Goal: Book appointment/travel/reservation

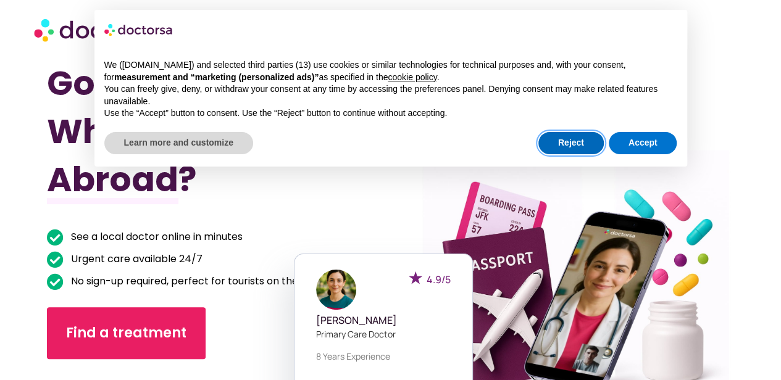
click at [566, 137] on button "Reject" at bounding box center [571, 143] width 65 height 22
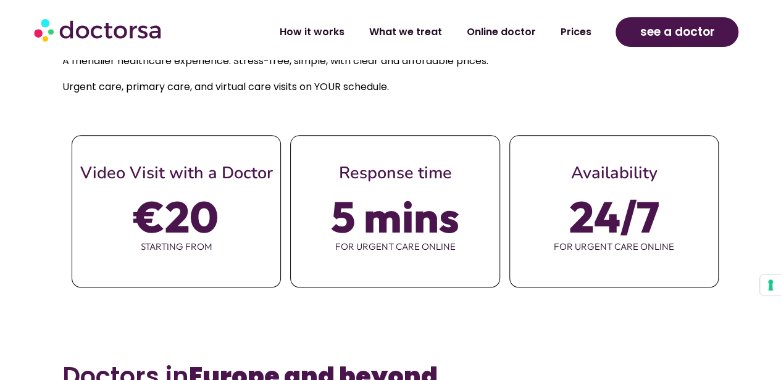
scroll to position [773, 0]
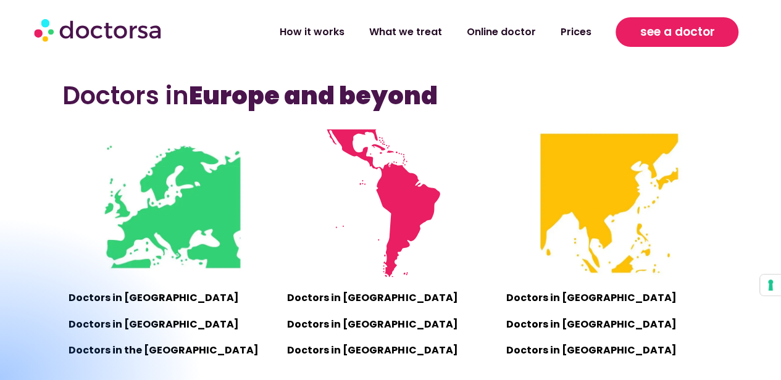
click at [663, 36] on span "see a doctor" at bounding box center [677, 32] width 75 height 20
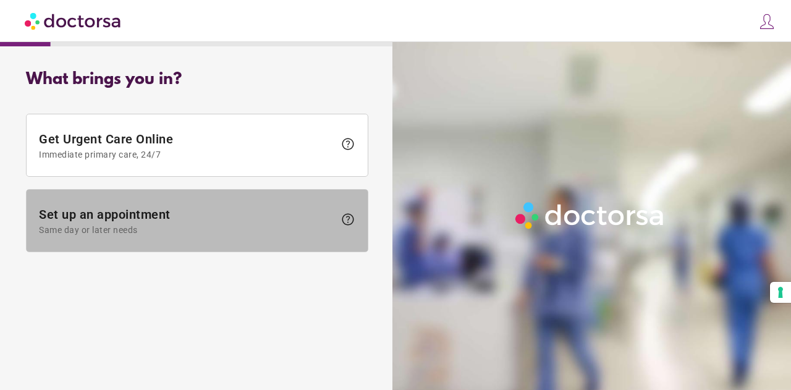
click at [287, 216] on span "Set up an appointment Same day or later needs" at bounding box center [186, 221] width 295 height 28
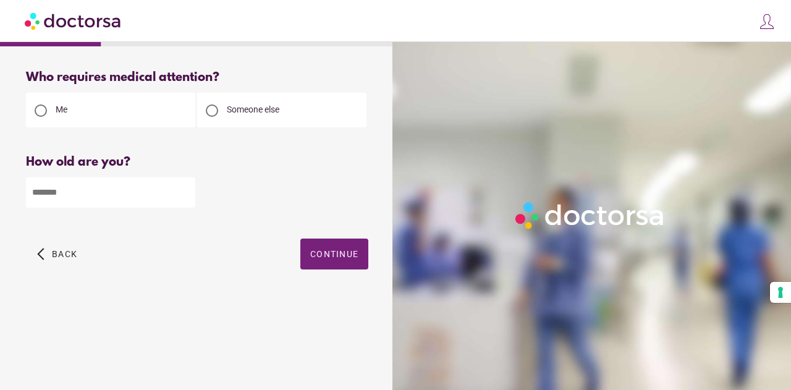
click at [142, 188] on input "number" at bounding box center [110, 192] width 169 height 30
type input "**"
click at [355, 254] on span "Continue" at bounding box center [334, 254] width 48 height 10
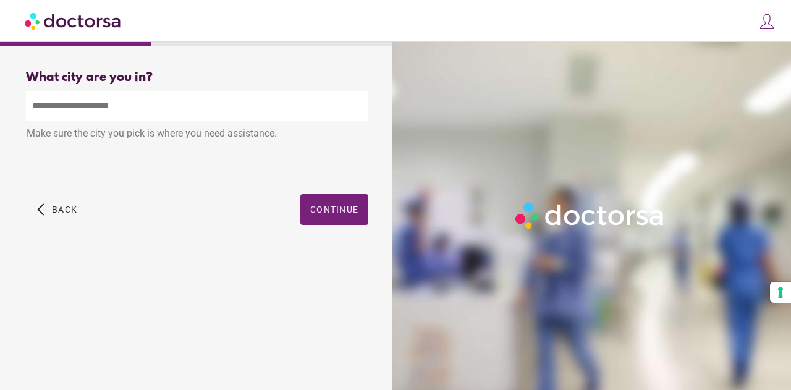
click at [271, 104] on input "text" at bounding box center [197, 106] width 342 height 30
click at [271, 104] on input "*" at bounding box center [197, 106] width 342 height 30
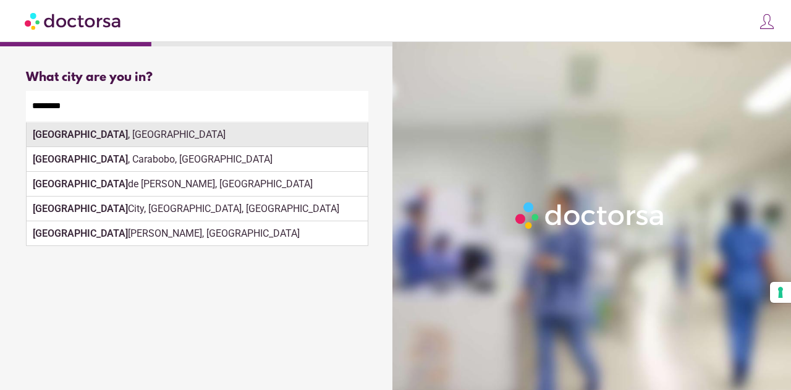
click at [329, 140] on div "Valencia , Spain" at bounding box center [197, 134] width 341 height 25
type input "**********"
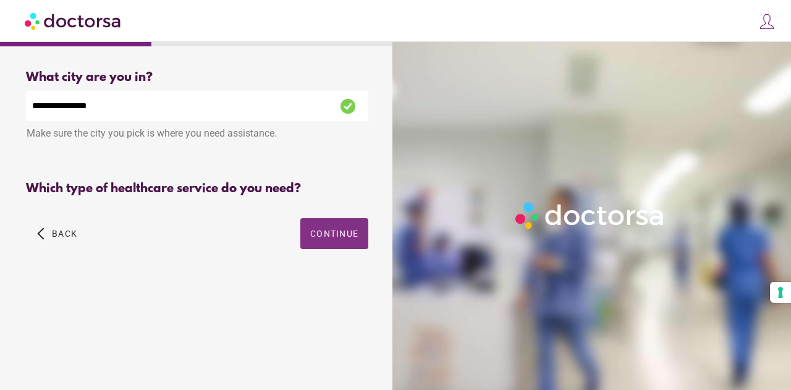
click at [337, 198] on div "**********" at bounding box center [197, 174] width 382 height 226
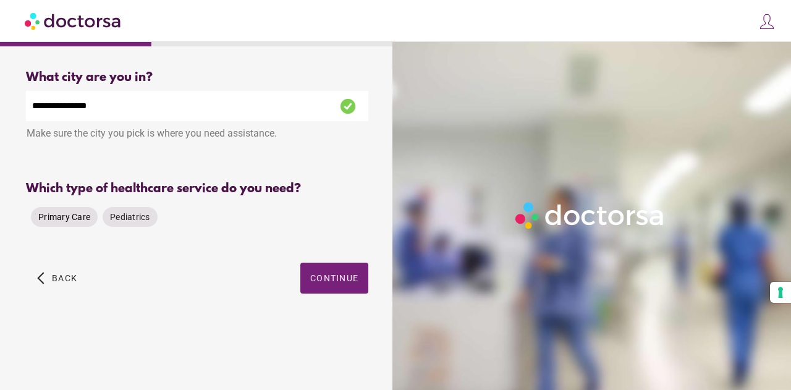
click at [67, 219] on span "Primary Care" at bounding box center [64, 217] width 52 height 10
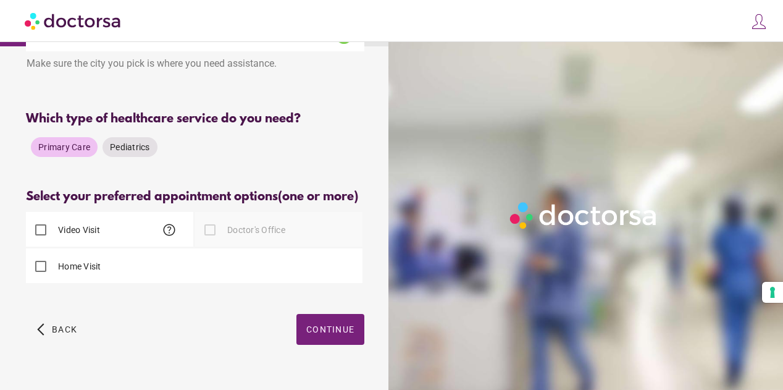
scroll to position [70, 0]
click at [204, 266] on div "Home Visit" at bounding box center [194, 265] width 337 height 35
click at [115, 269] on div "Home Visit" at bounding box center [194, 265] width 337 height 35
click at [62, 261] on div "Home Visit" at bounding box center [63, 266] width 75 height 30
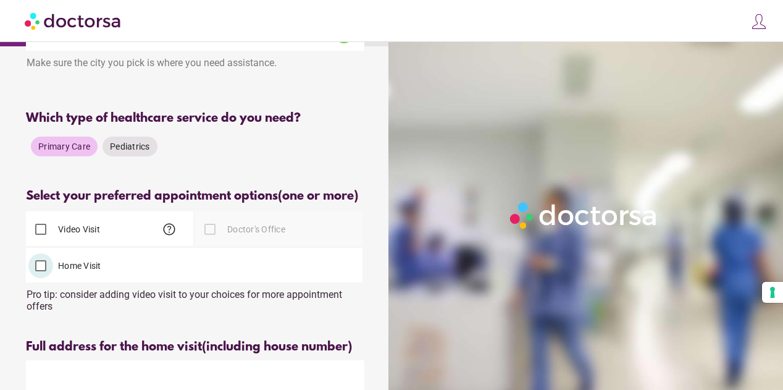
scroll to position [183, 0]
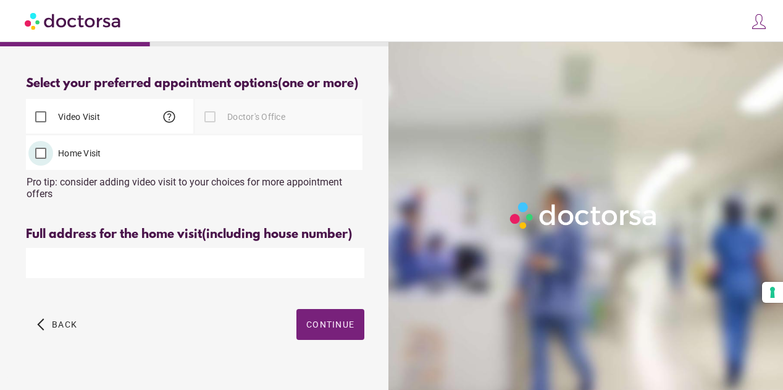
click at [211, 111] on div at bounding box center [210, 116] width 25 height 25
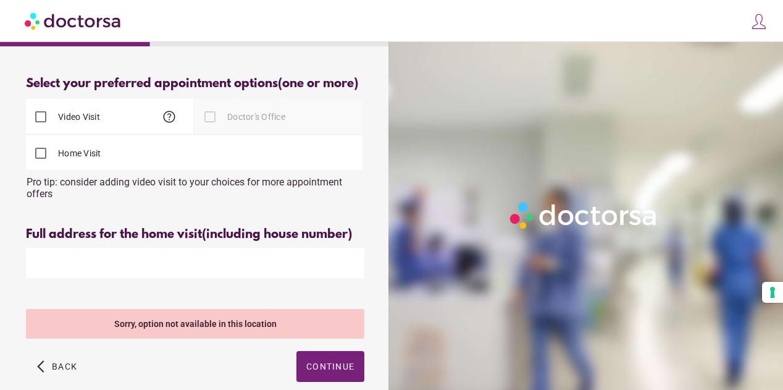
scroll to position [248, 0]
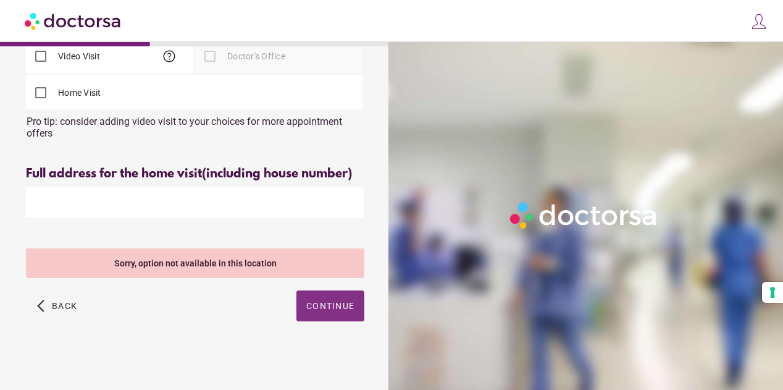
click at [338, 301] on span "Continue" at bounding box center [330, 306] width 48 height 10
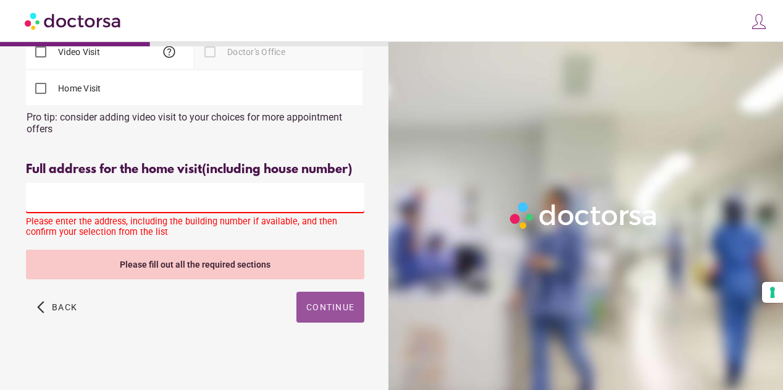
click at [185, 198] on input "text" at bounding box center [195, 198] width 338 height 30
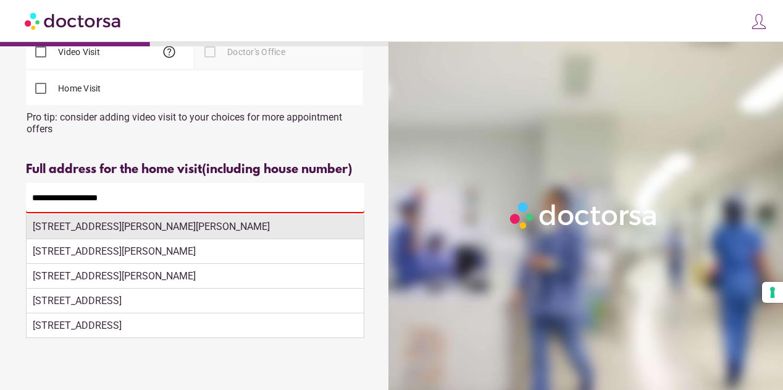
click at [203, 228] on div "Calle Castellón, 20, València, Spain" at bounding box center [195, 226] width 337 height 25
type input "**********"
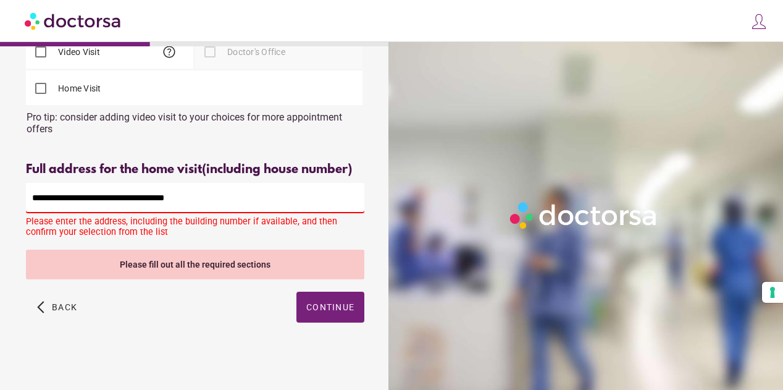
scroll to position [212, 0]
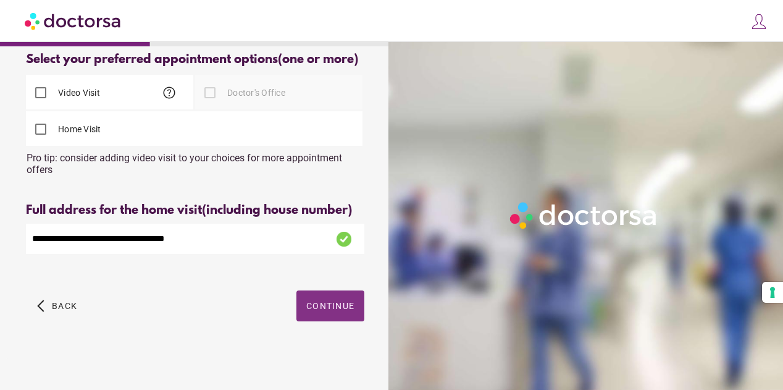
click at [338, 301] on span "Continue" at bounding box center [330, 306] width 48 height 10
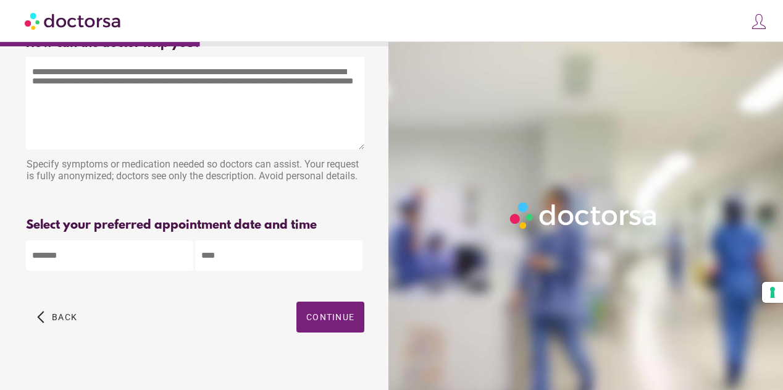
scroll to position [35, 0]
click at [317, 332] on span "button" at bounding box center [330, 316] width 68 height 31
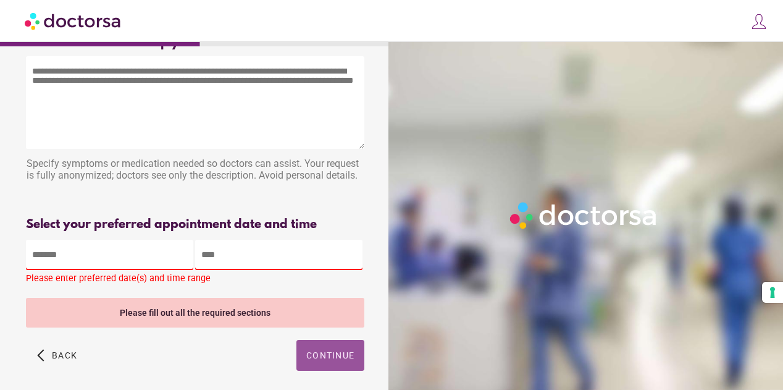
click at [67, 243] on body "**********" at bounding box center [391, 202] width 783 height 474
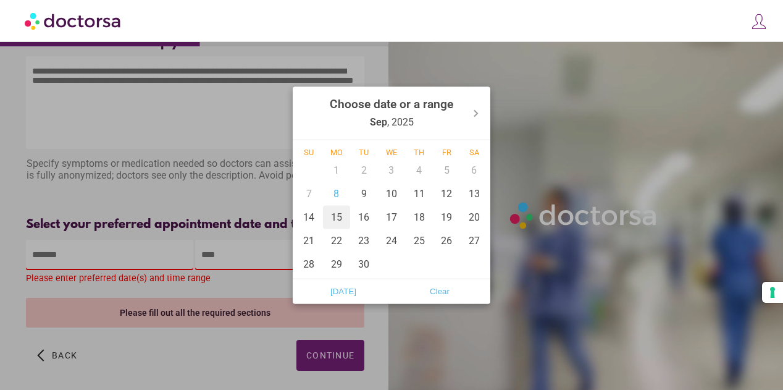
click at [345, 220] on div "15" at bounding box center [337, 216] width 28 height 23
type input "******"
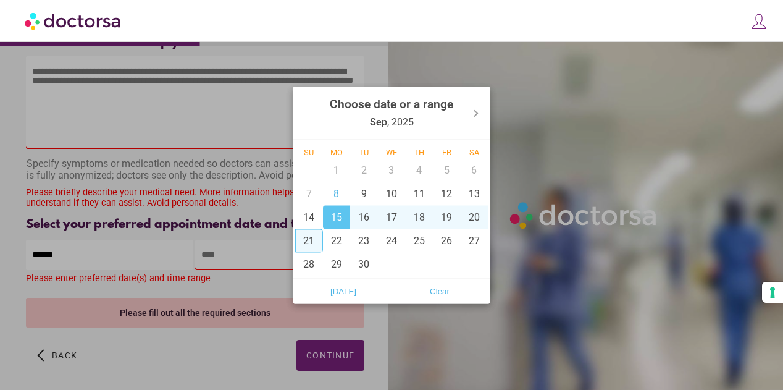
click at [237, 248] on div at bounding box center [391, 195] width 783 height 390
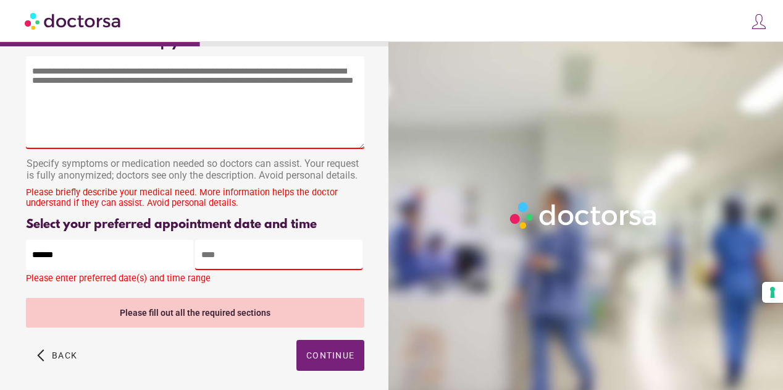
click at [245, 261] on input "text" at bounding box center [278, 255] width 167 height 30
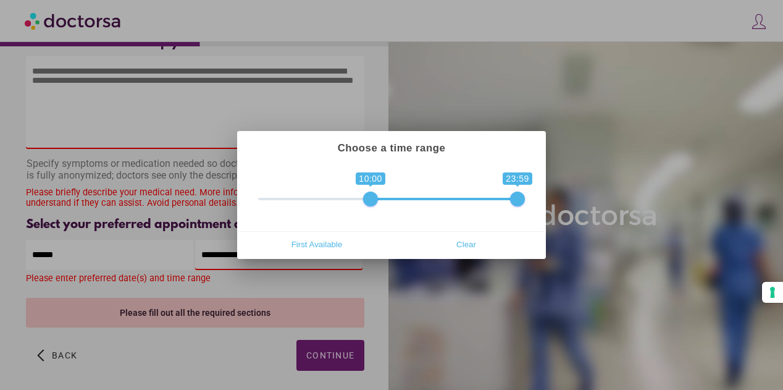
drag, startPoint x: 269, startPoint y: 202, endPoint x: 379, endPoint y: 200, distance: 110.0
click at [379, 200] on span "0 1 10:00 23:59 10:00 — 23:59" at bounding box center [391, 190] width 267 height 31
type input "**********"
drag, startPoint x: 513, startPoint y: 201, endPoint x: 483, endPoint y: 201, distance: 30.3
click at [483, 201] on span at bounding box center [486, 198] width 15 height 15
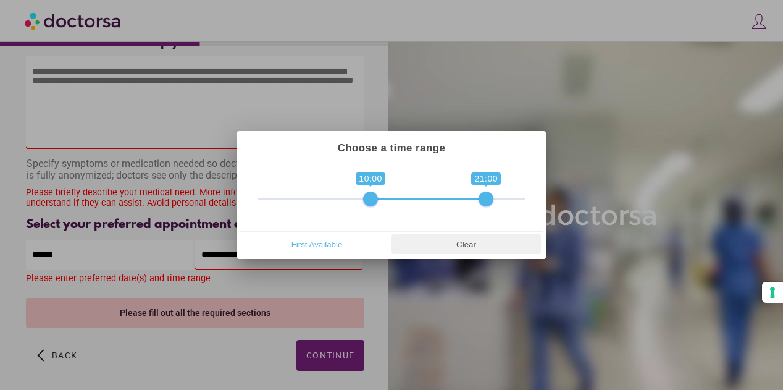
click at [472, 237] on span "Clear" at bounding box center [466, 244] width 142 height 19
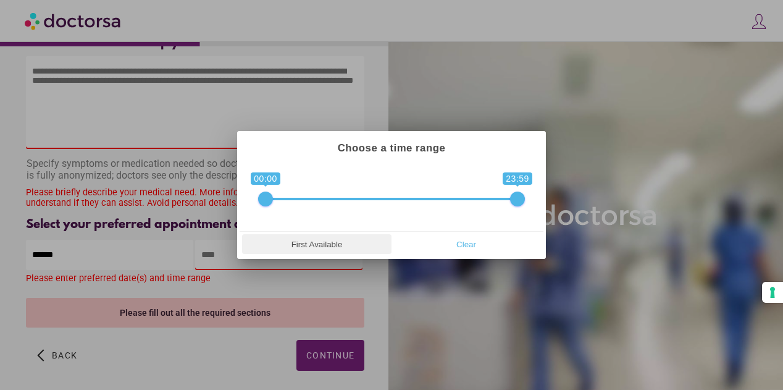
click at [322, 246] on span "First Available" at bounding box center [317, 244] width 142 height 19
type input "**********"
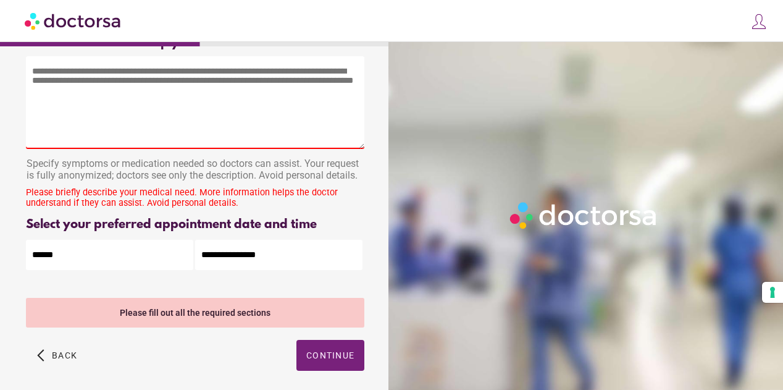
scroll to position [0, 0]
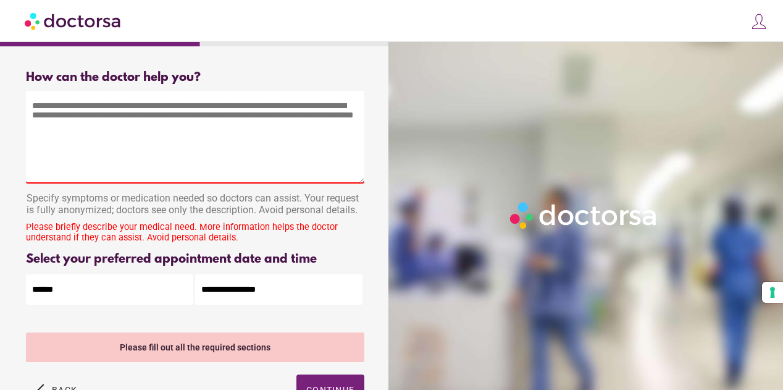
click at [217, 130] on textarea at bounding box center [195, 137] width 338 height 93
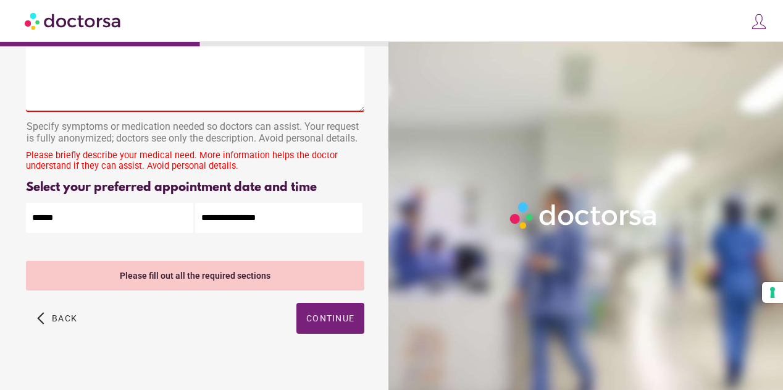
scroll to position [78, 0]
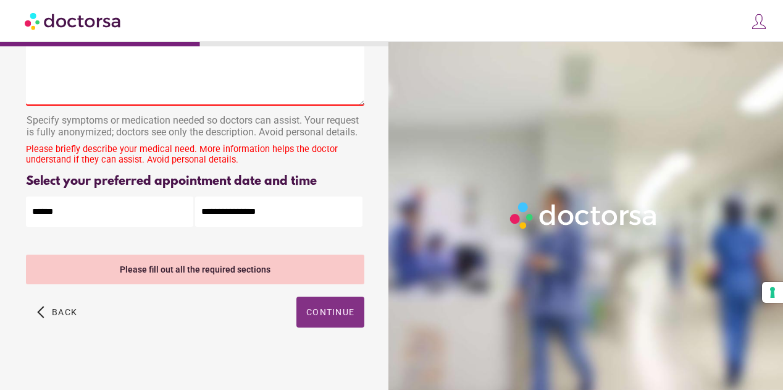
type textarea "****"
click at [350, 316] on button "Continue" at bounding box center [330, 311] width 68 height 31
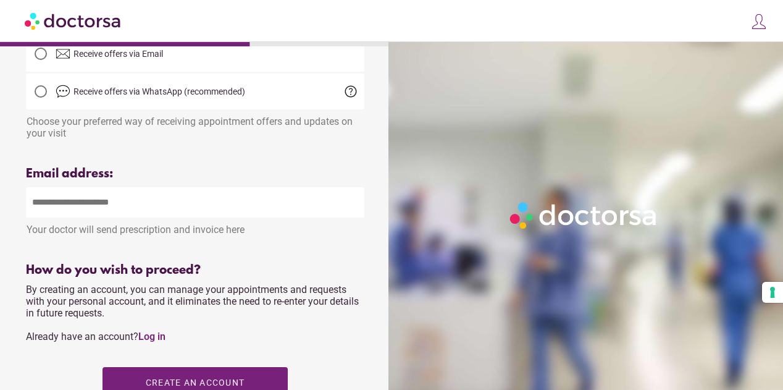
scroll to position [0, 0]
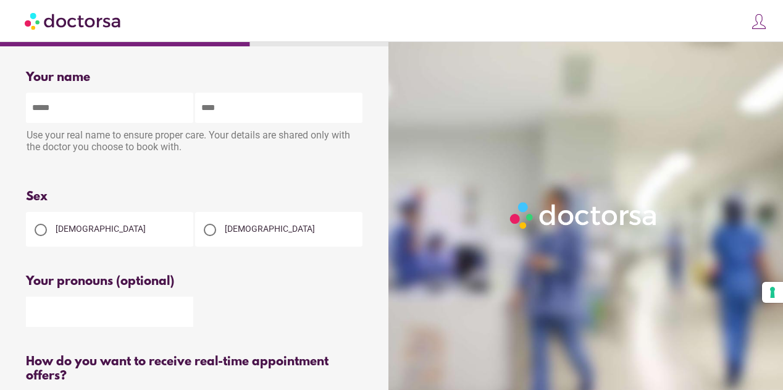
click at [59, 20] on img at bounding box center [74, 21] width 98 height 28
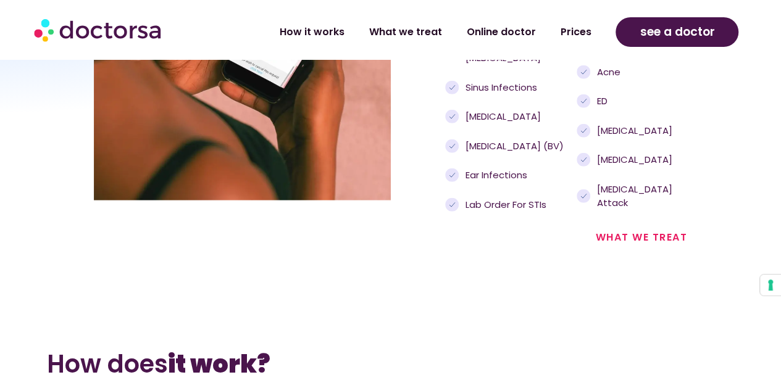
click at [356, 141] on div at bounding box center [242, 9] width 297 height 382
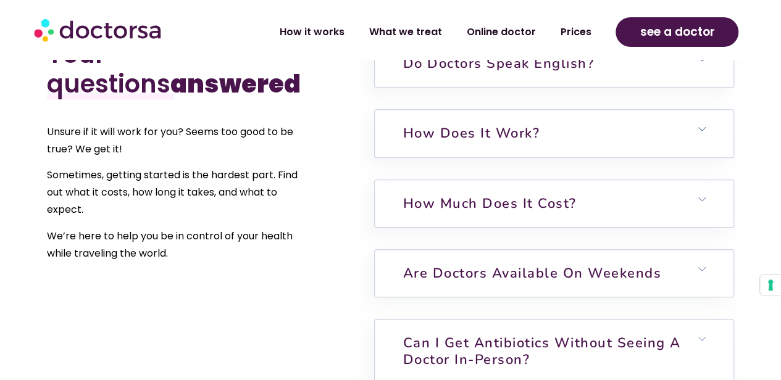
scroll to position [2902, 0]
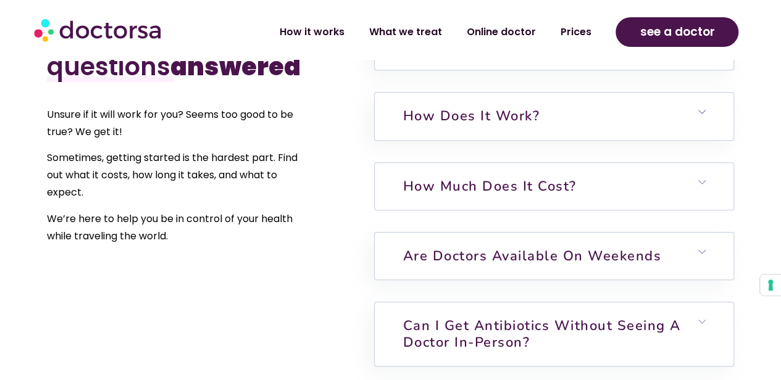
click at [457, 210] on h6 "How much does it cost?" at bounding box center [554, 186] width 359 height 47
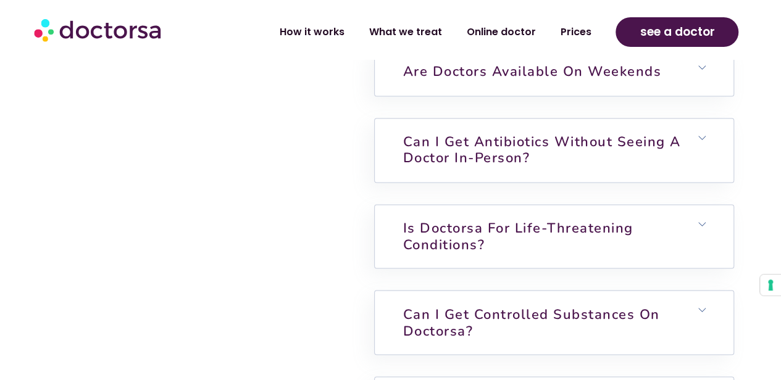
scroll to position [3270, 0]
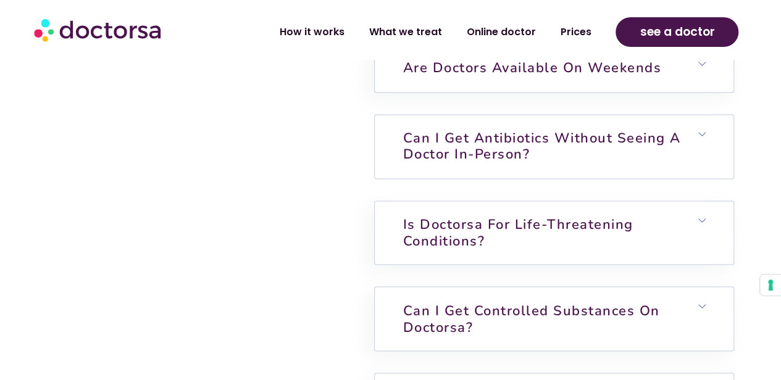
click at [488, 164] on link "Can I get antibiotics without seeing a doctor in-person?" at bounding box center [542, 146] width 278 height 35
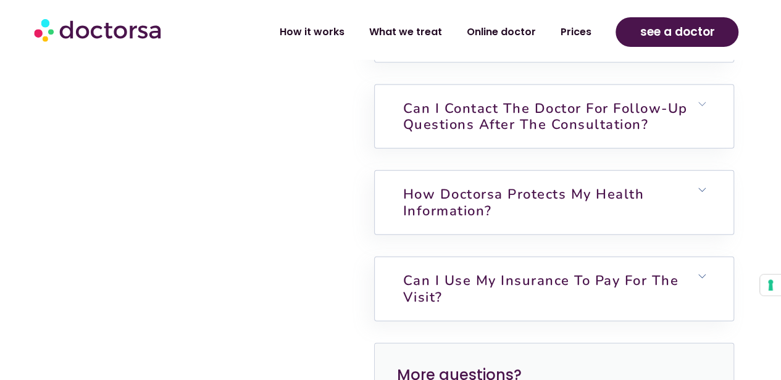
scroll to position [3731, 0]
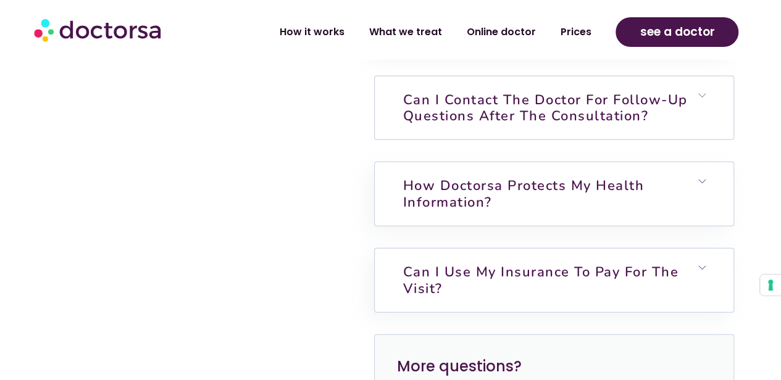
click at [498, 125] on link "Can I contact the doctor for follow-up questions after the consultation?" at bounding box center [545, 108] width 285 height 35
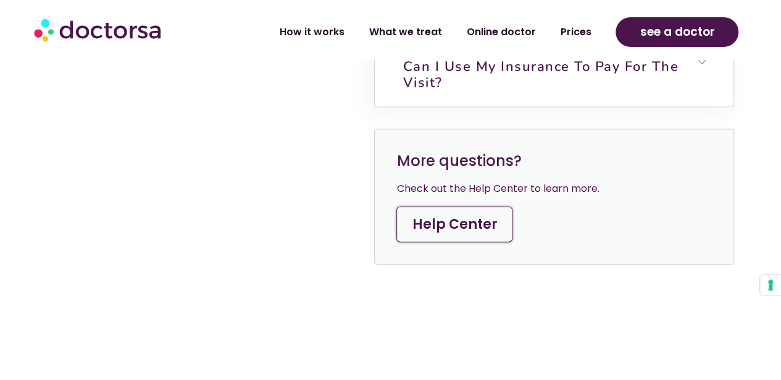
scroll to position [3996, 0]
click at [450, 106] on h6 "Can I use my insurance to pay for the visit?" at bounding box center [554, 75] width 359 height 64
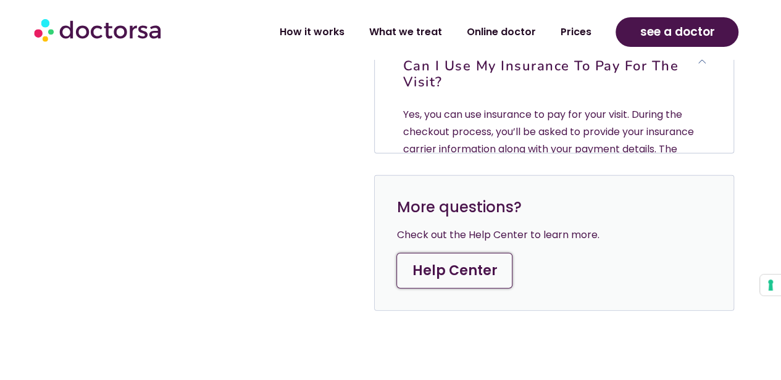
click at [450, 106] on h6 "Can I use my insurance to pay for the visit?" at bounding box center [554, 75] width 359 height 64
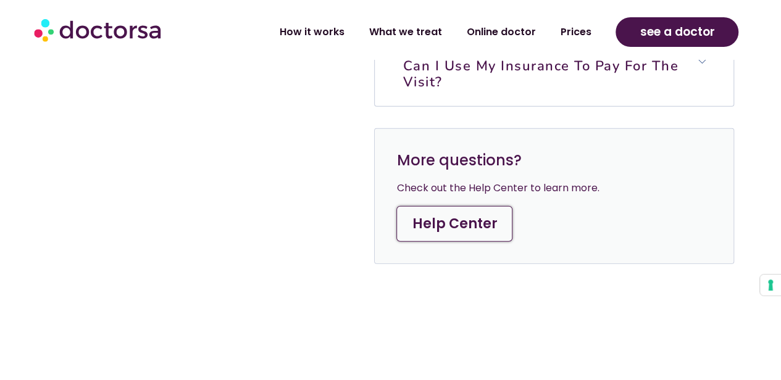
click at [423, 91] on link "Can I use my insurance to pay for the visit?" at bounding box center [541, 74] width 276 height 35
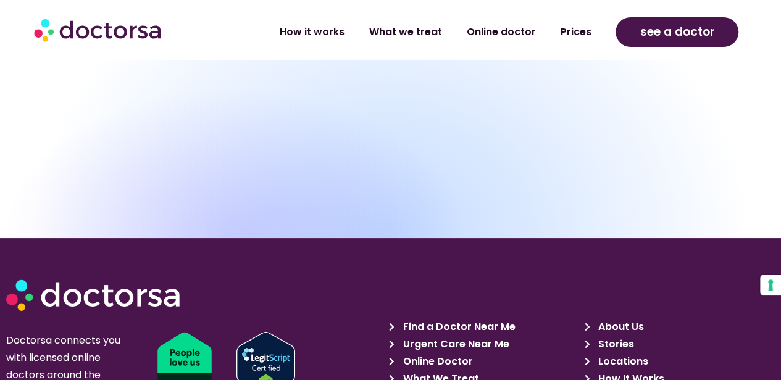
scroll to position [4698, 0]
